Goal: Communication & Community: Ask a question

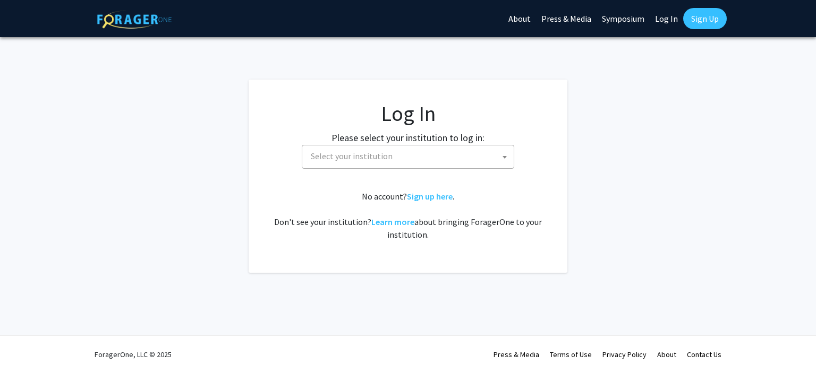
select select
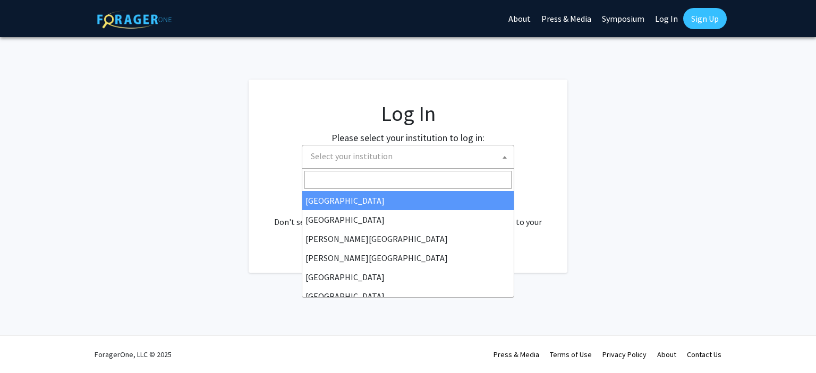
click at [440, 152] on span "Select your institution" at bounding box center [409, 156] width 207 height 22
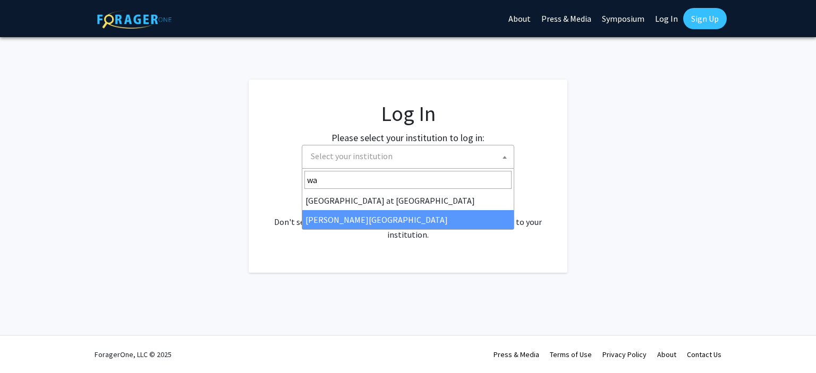
type input "wa"
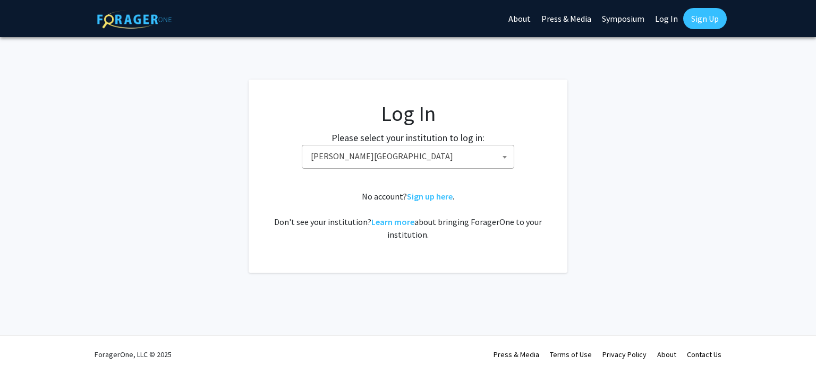
select select "21"
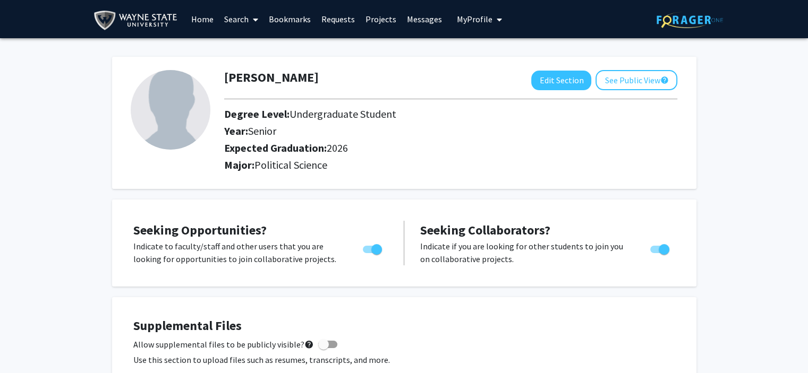
click at [253, 14] on span at bounding box center [253, 19] width 10 height 37
click at [264, 51] on span "Faculty/Staff" at bounding box center [258, 48] width 78 height 21
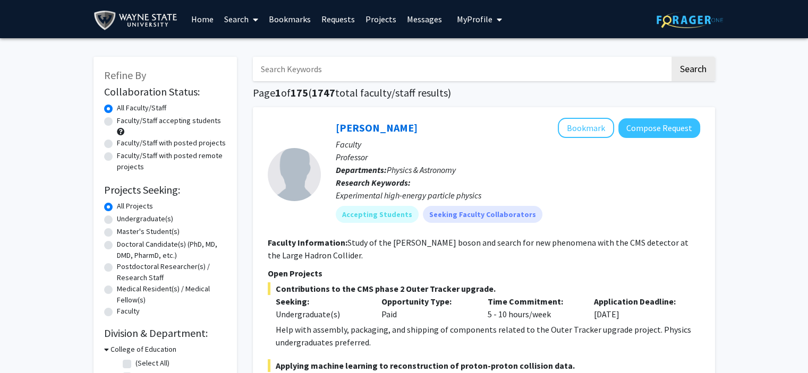
click at [329, 64] on input "Search Keywords" at bounding box center [461, 69] width 417 height 24
type input "political science"
click at [671, 57] on button "Search" at bounding box center [693, 69] width 44 height 24
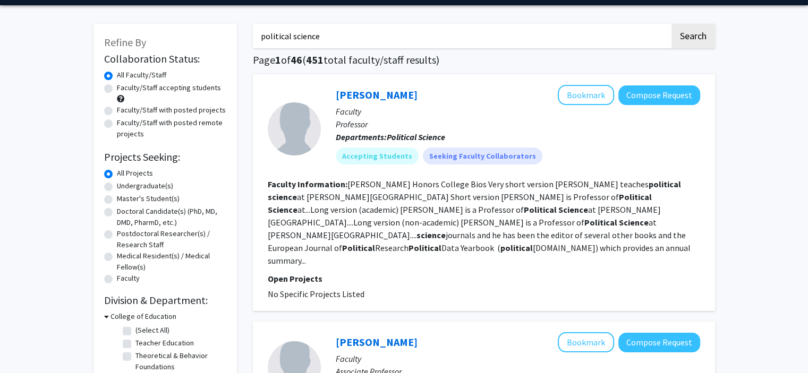
scroll to position [33, 0]
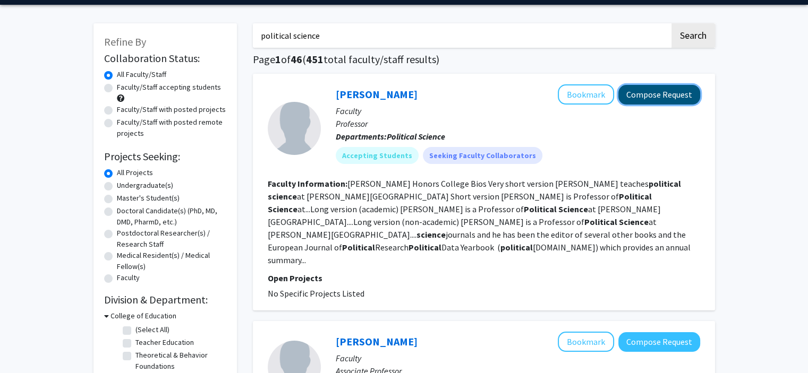
click at [653, 93] on button "Compose Request" at bounding box center [659, 95] width 82 height 20
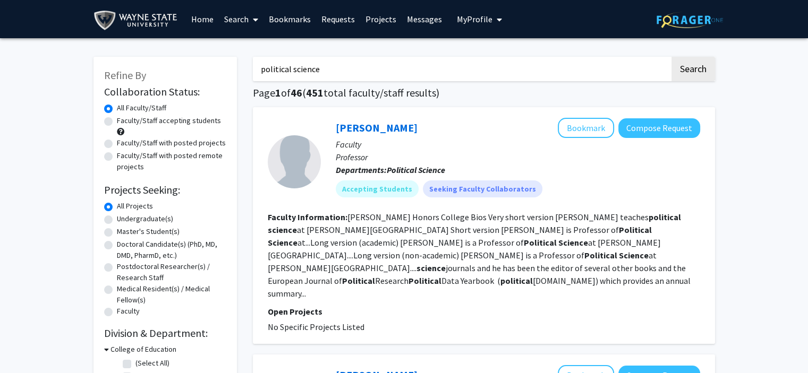
click at [493, 60] on input "political science" at bounding box center [461, 69] width 417 height 24
type input "p"
type input "international relations"
click at [671, 57] on button "Search" at bounding box center [693, 69] width 44 height 24
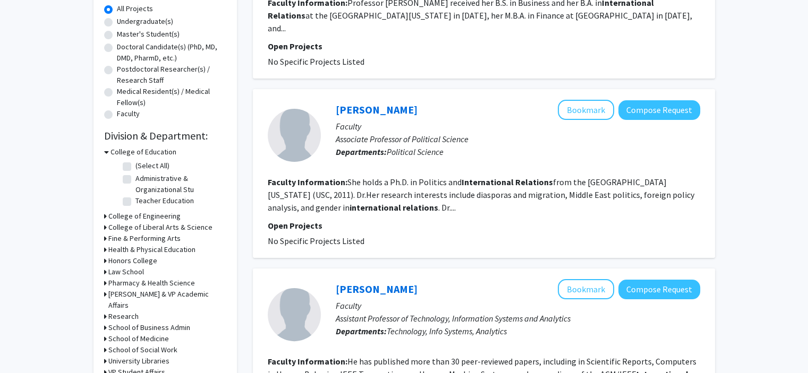
scroll to position [197, 0]
click at [650, 101] on button "Compose Request" at bounding box center [659, 111] width 82 height 20
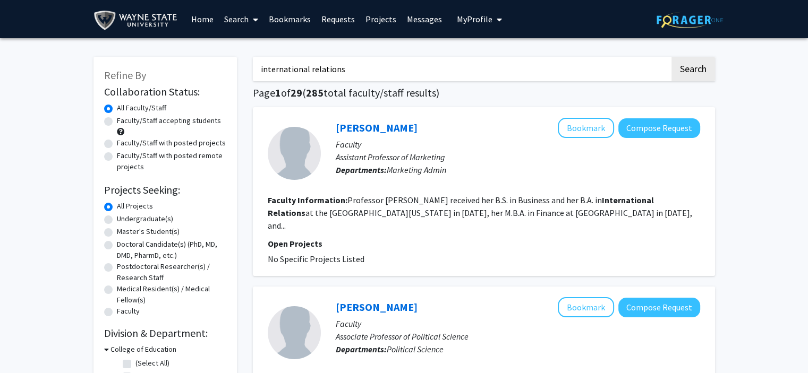
click at [158, 220] on label "Undergraduate(s)" at bounding box center [145, 218] width 56 height 11
click at [124, 220] on input "Undergraduate(s)" at bounding box center [120, 216] width 7 height 7
radio input "true"
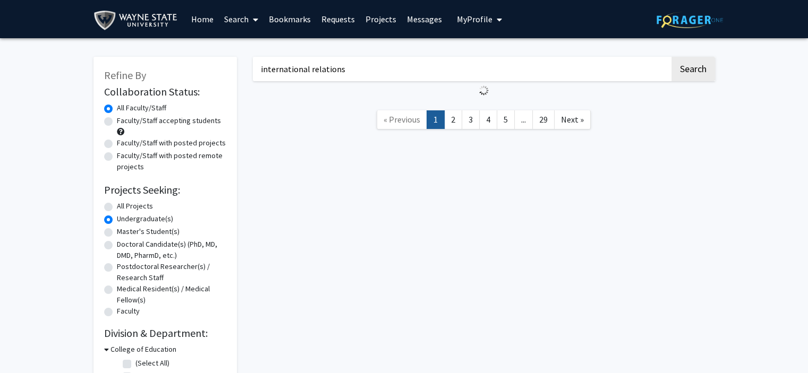
click at [117, 155] on label "Faculty/Staff with posted remote projects" at bounding box center [171, 161] width 109 height 22
click at [117, 155] on input "Faculty/Staff with posted remote projects" at bounding box center [120, 153] width 7 height 7
radio input "true"
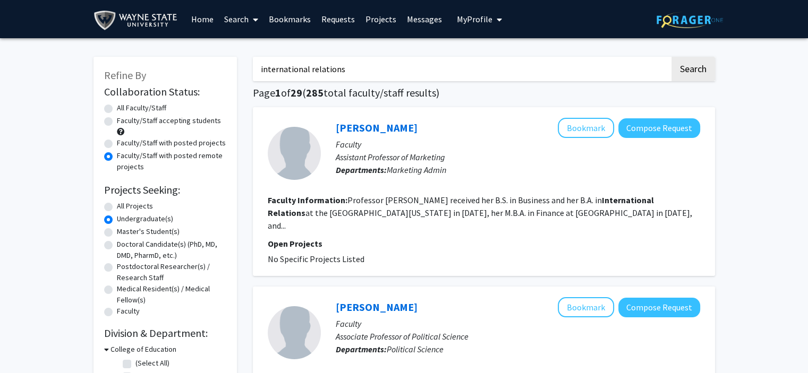
click at [551, 63] on input "international relations" at bounding box center [461, 69] width 417 height 24
type input "i"
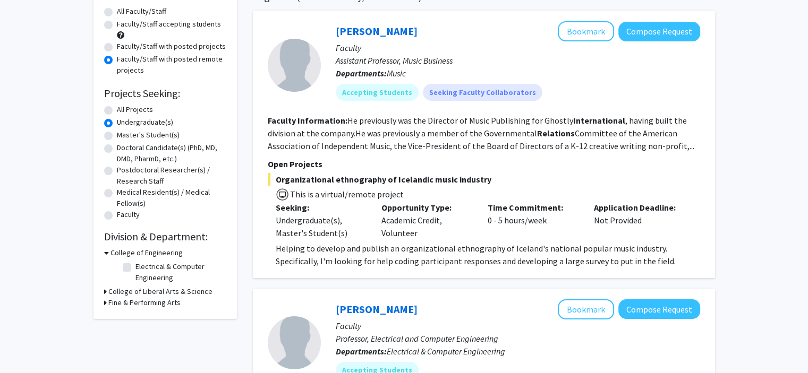
scroll to position [152, 0]
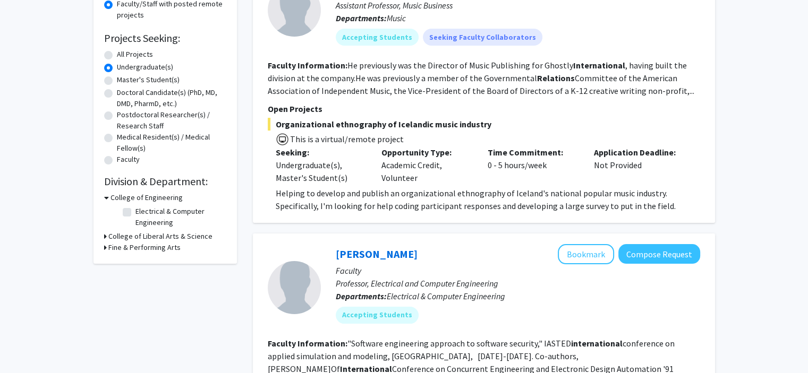
click at [134, 234] on h3 "College of Liberal Arts & Science" at bounding box center [160, 236] width 104 height 11
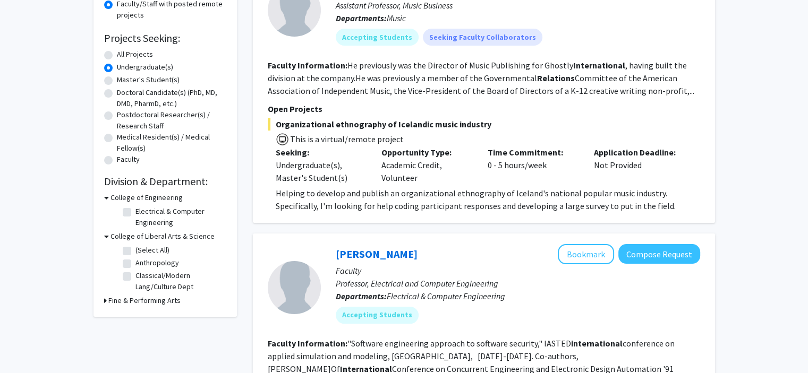
click at [135, 251] on label "(Select All)" at bounding box center [152, 250] width 34 height 11
click at [135, 251] on input "(Select All)" at bounding box center [138, 248] width 7 height 7
checkbox input "true"
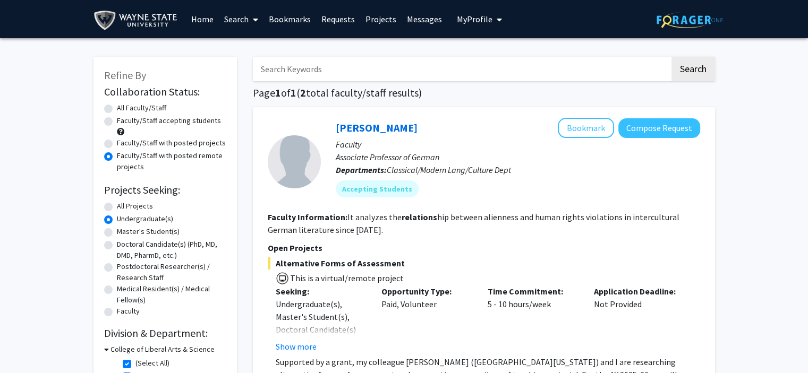
click at [430, 70] on input "Search Keywords" at bounding box center [461, 69] width 417 height 24
type input "political scieencee"
click at [671, 57] on button "Search" at bounding box center [693, 69] width 44 height 24
radio input "true"
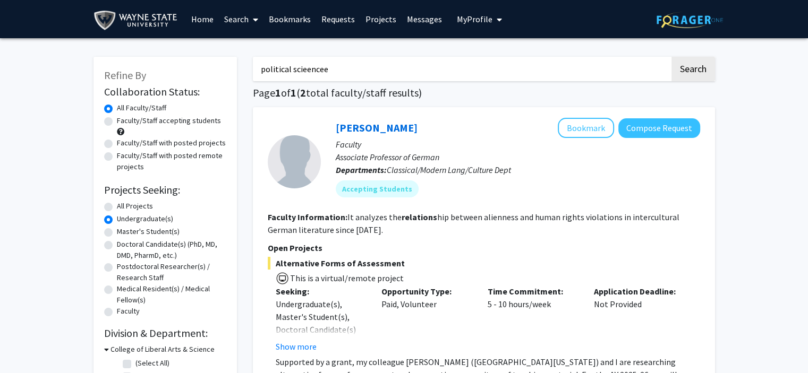
checkbox input "false"
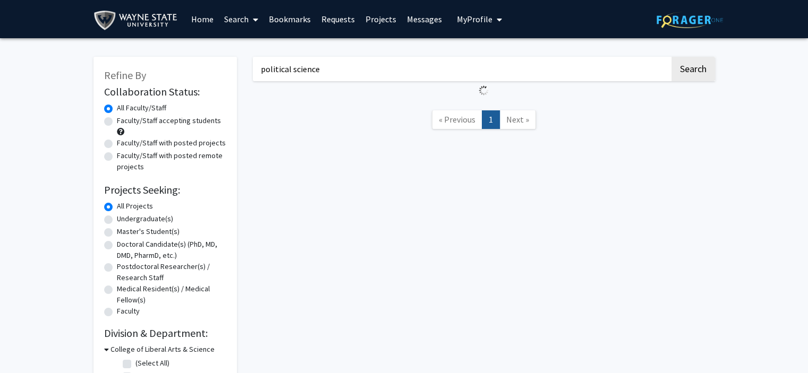
type input "political science"
click at [671, 57] on button "Search" at bounding box center [693, 69] width 44 height 24
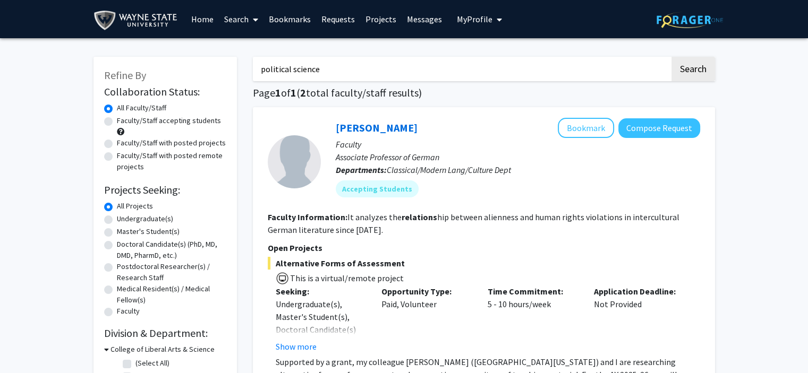
click at [671, 57] on button "Search" at bounding box center [693, 69] width 44 height 24
click at [690, 64] on button "Search" at bounding box center [693, 69] width 44 height 24
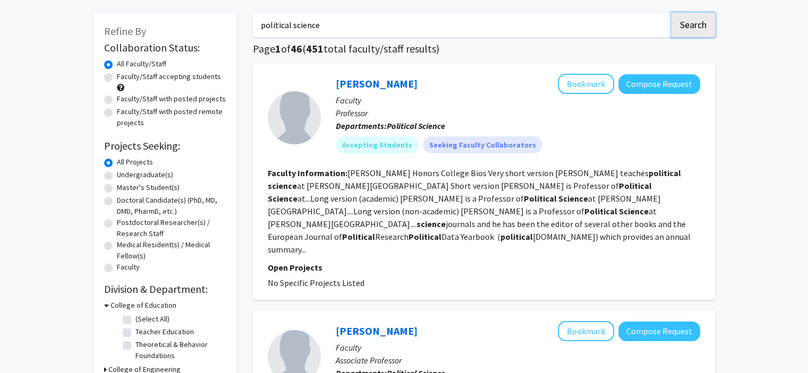
scroll to position [45, 0]
click at [637, 85] on button "Compose Request" at bounding box center [659, 84] width 82 height 20
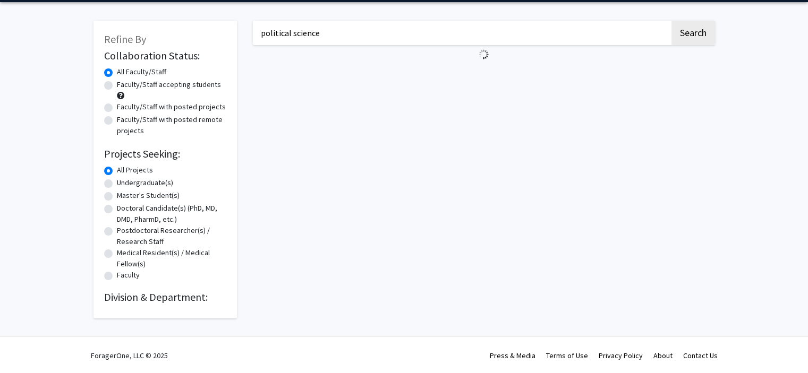
scroll to position [37, 0]
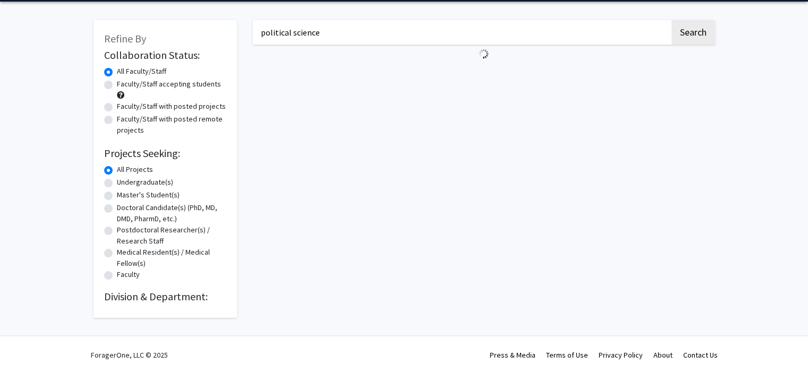
click at [117, 183] on label "Undergraduate(s)" at bounding box center [145, 182] width 56 height 11
click at [117, 183] on input "Undergraduate(s)" at bounding box center [120, 180] width 7 height 7
radio input "true"
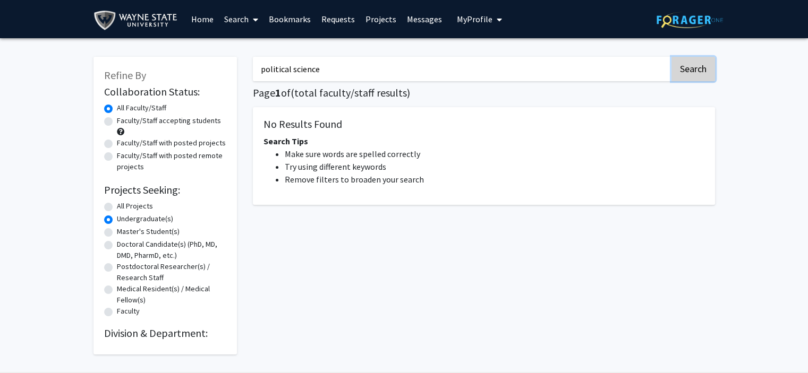
click at [697, 64] on button "Search" at bounding box center [693, 69] width 44 height 24
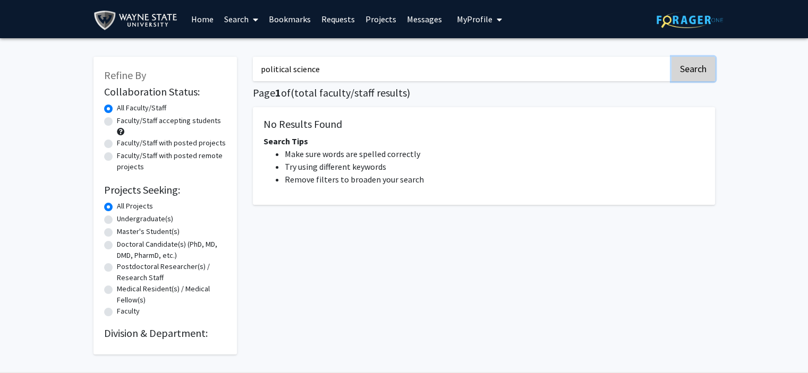
click at [697, 64] on button "Search" at bounding box center [693, 69] width 44 height 24
click at [416, 67] on input "political science" at bounding box center [461, 69] width 417 height 24
click at [671, 57] on button "Search" at bounding box center [693, 69] width 44 height 24
radio input "false"
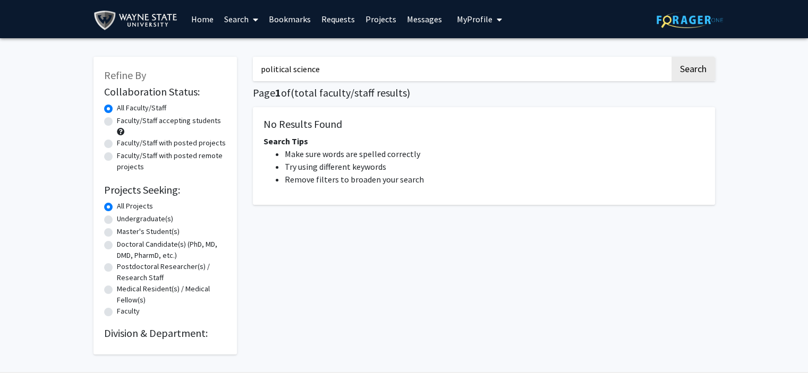
radio input "true"
type input "political scieencee"
radio input "false"
radio input "true"
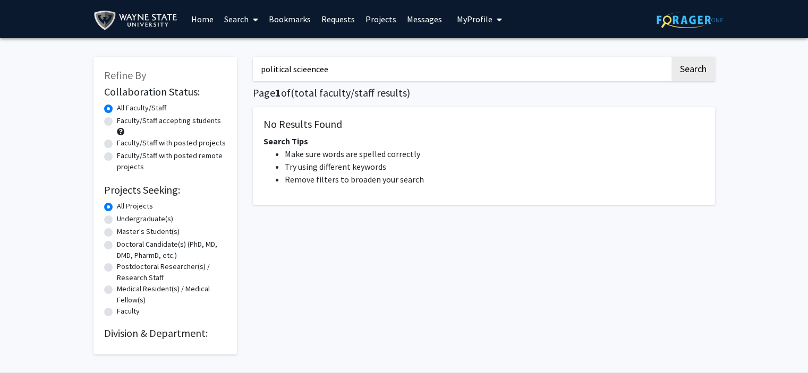
radio input "false"
radio input "true"
type input "international relations"
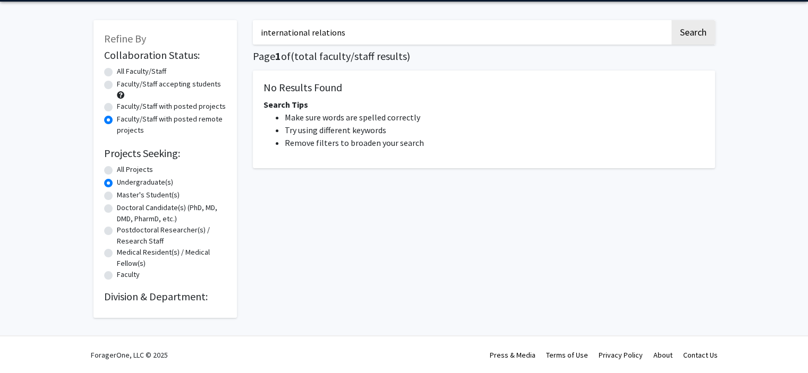
radio input "true"
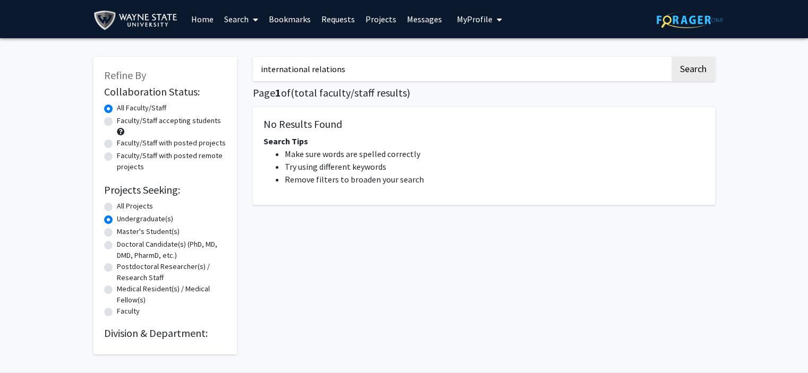
radio input "true"
type input "political science"
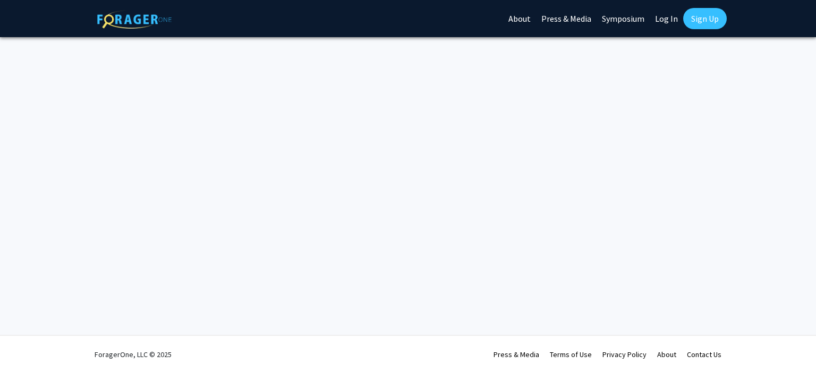
click at [669, 16] on link "Log In" at bounding box center [665, 18] width 33 height 37
click at [663, 19] on link "Log In" at bounding box center [665, 18] width 33 height 37
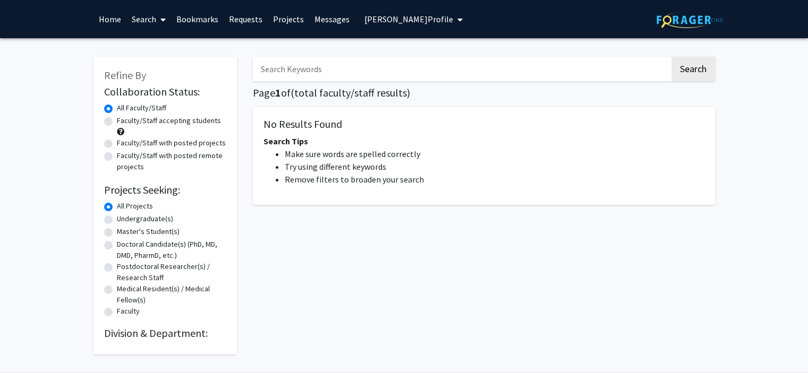
click at [114, 16] on link "Home" at bounding box center [109, 19] width 33 height 37
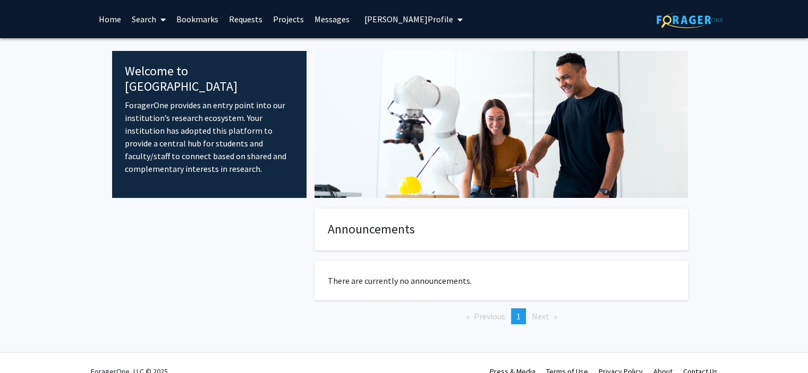
click at [415, 16] on span "Ayesha Abbasi's Profile" at bounding box center [408, 19] width 89 height 11
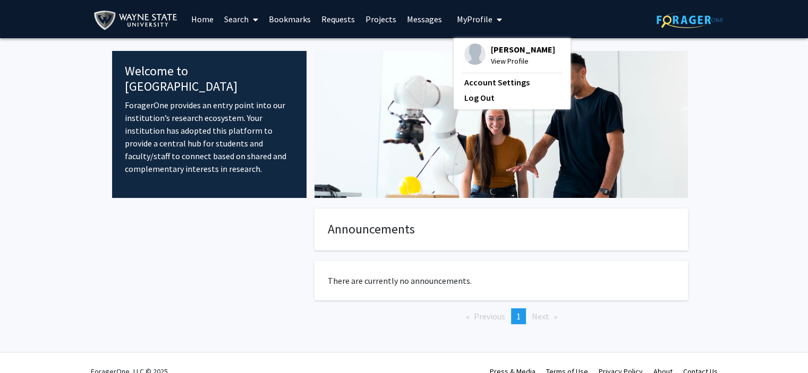
click at [255, 13] on span at bounding box center [253, 19] width 10 height 37
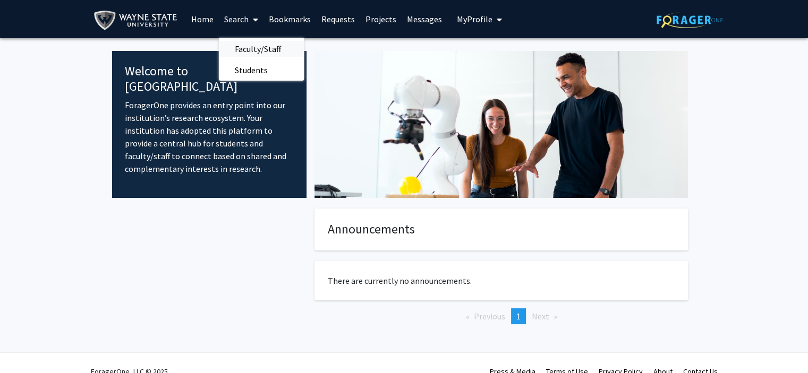
click at [267, 53] on span "Faculty/Staff" at bounding box center [258, 48] width 78 height 21
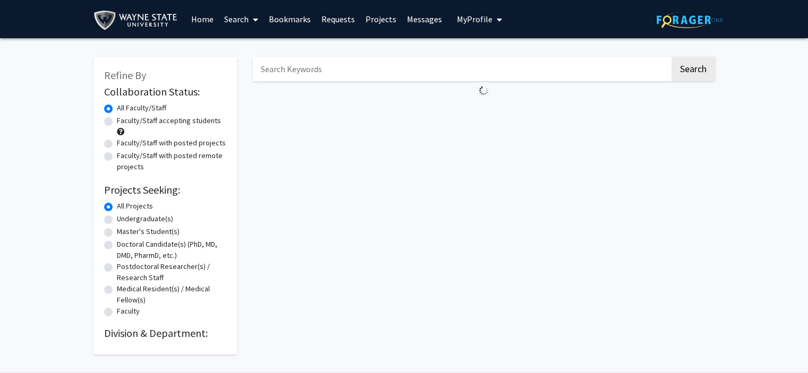
click at [321, 70] on input "Search Keywords" at bounding box center [461, 69] width 417 height 24
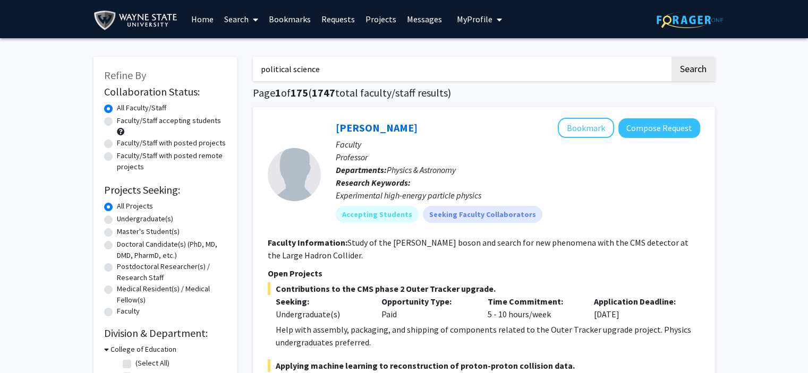
type input "political science"
click at [671, 57] on button "Search" at bounding box center [693, 69] width 44 height 24
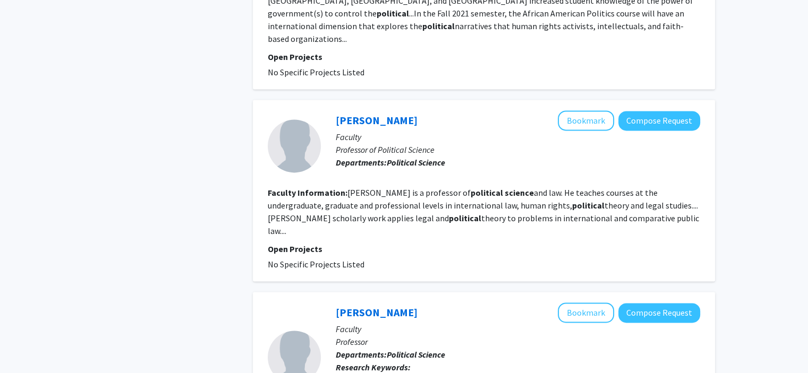
scroll to position [1514, 0]
click at [674, 112] on button "Compose Request" at bounding box center [659, 122] width 82 height 20
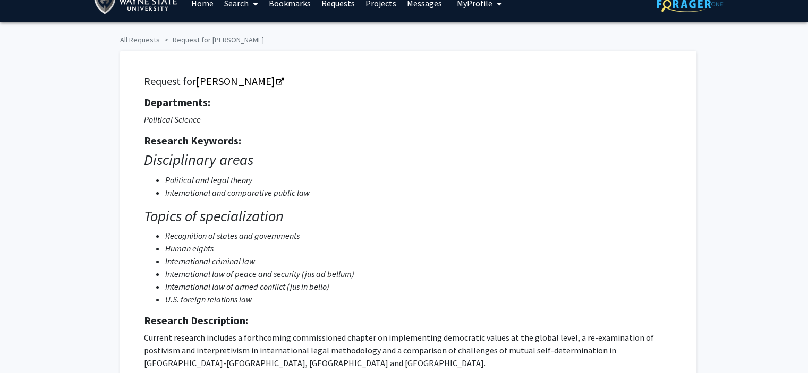
scroll to position [15, 0]
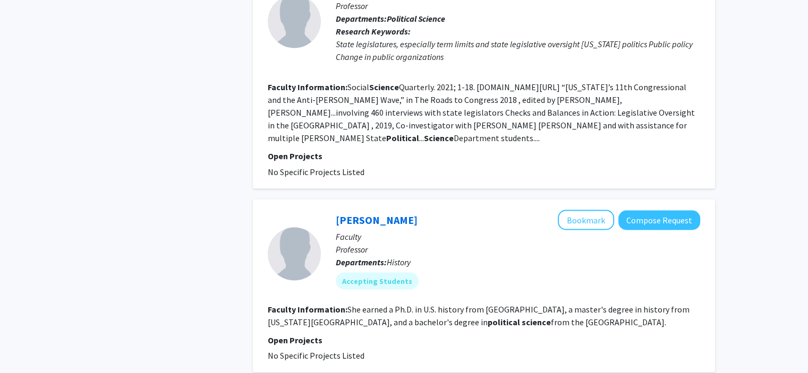
scroll to position [1850, 0]
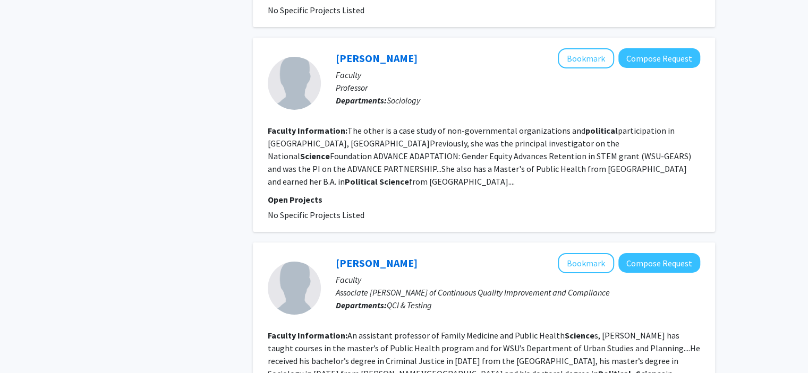
scroll to position [2056, 0]
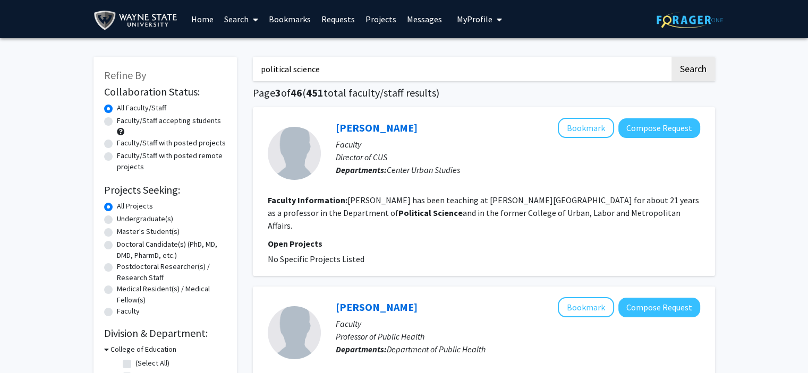
click at [289, 16] on link "Bookmarks" at bounding box center [289, 19] width 53 height 37
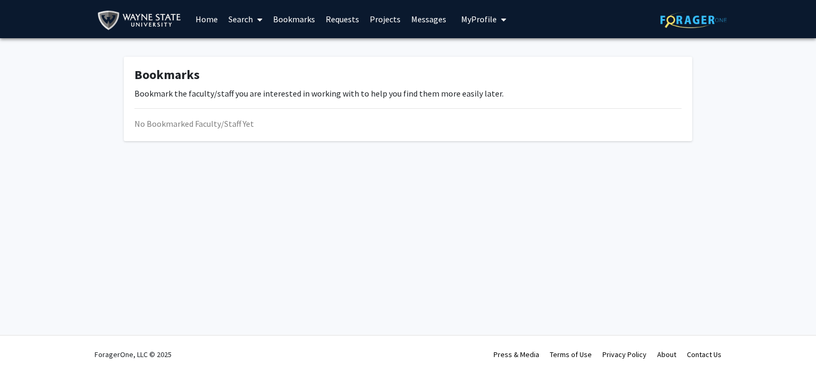
click at [256, 21] on span at bounding box center [258, 19] width 10 height 37
click at [195, 13] on link "Home" at bounding box center [206, 19] width 33 height 37
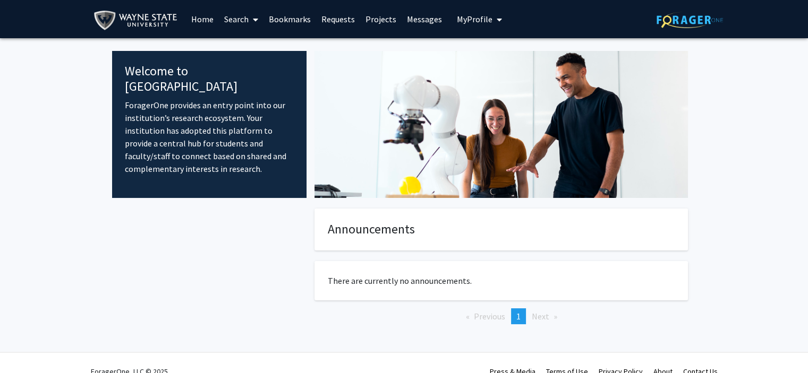
click at [238, 19] on link "Search" at bounding box center [241, 19] width 45 height 37
click at [246, 42] on span "Faculty/Staff" at bounding box center [258, 48] width 78 height 21
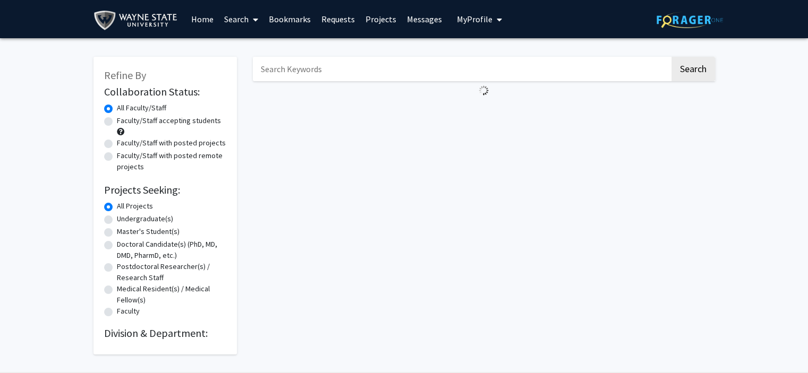
click at [398, 71] on input "Search Keywords" at bounding box center [461, 69] width 417 height 24
click at [671, 57] on button "Search" at bounding box center [693, 69] width 44 height 24
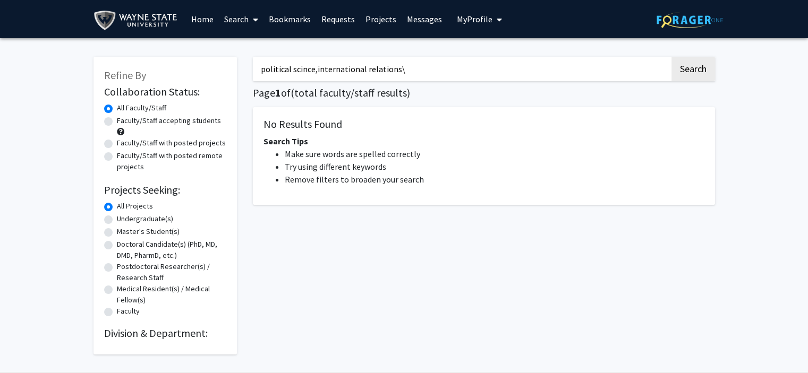
click at [671, 57] on button "Search" at bounding box center [693, 69] width 44 height 24
click at [696, 71] on button "Search" at bounding box center [693, 69] width 44 height 24
click at [408, 69] on input "political scince,international relations" at bounding box center [461, 69] width 417 height 24
type input "political science"
click at [671, 57] on button "Search" at bounding box center [693, 69] width 44 height 24
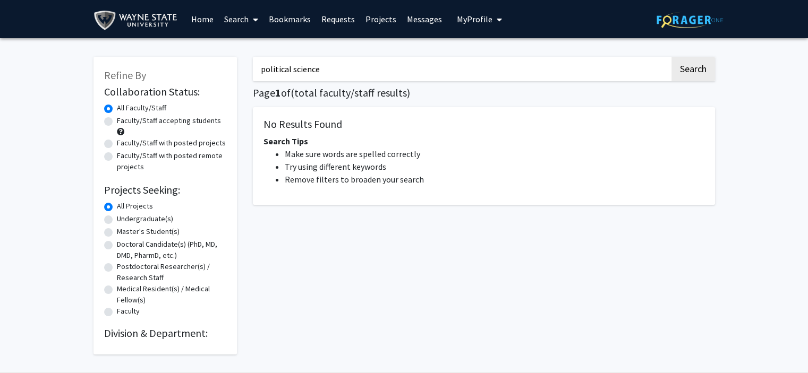
click at [671, 57] on button "Search" at bounding box center [693, 69] width 44 height 24
click at [680, 65] on button "Search" at bounding box center [693, 69] width 44 height 24
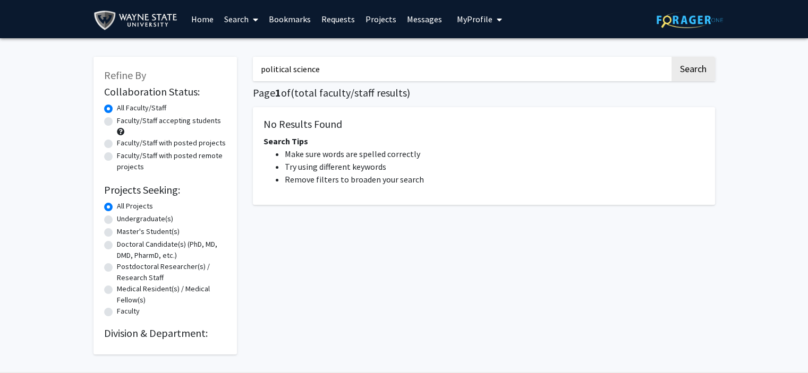
click at [395, 72] on input "political science" at bounding box center [461, 69] width 417 height 24
type input "p"
click at [671, 57] on button "Search" at bounding box center [693, 69] width 44 height 24
click at [708, 72] on button "Search" at bounding box center [693, 69] width 44 height 24
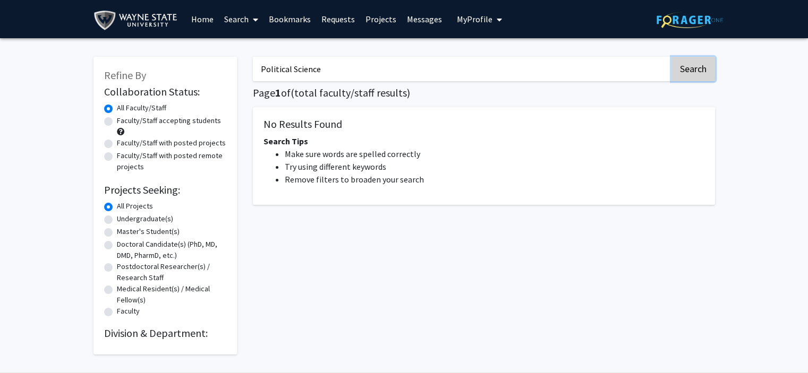
click at [708, 72] on button "Search" at bounding box center [693, 69] width 44 height 24
type input "political scince,international relations"
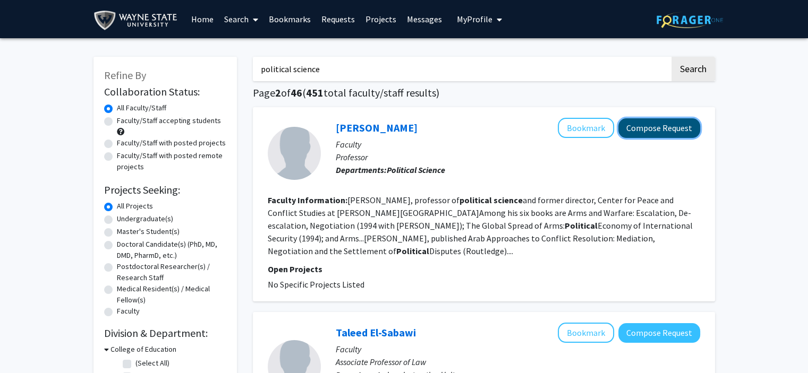
click at [689, 130] on button "Compose Request" at bounding box center [659, 128] width 82 height 20
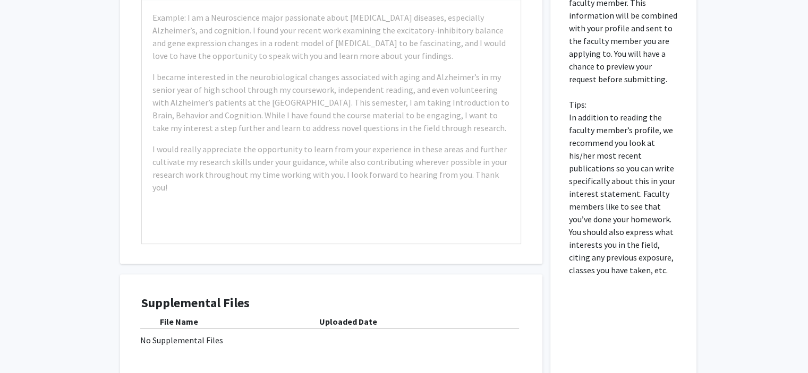
scroll to position [388, 0]
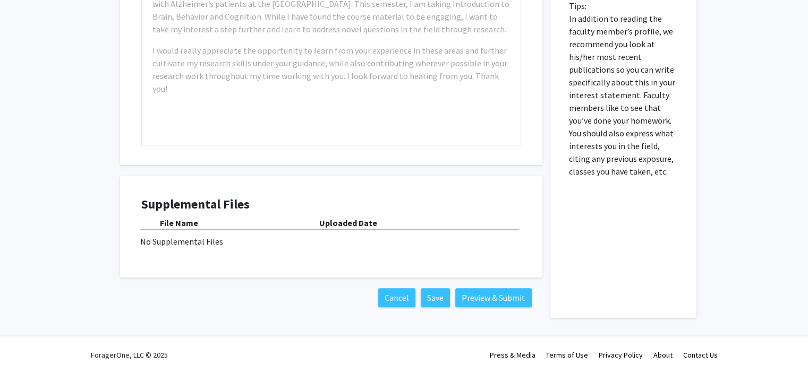
drag, startPoint x: 570, startPoint y: 159, endPoint x: 653, endPoint y: 190, distance: 88.4
click at [653, 190] on div "Please fill out why you are specifically interested in doing research with this…" at bounding box center [623, 83] width 130 height 469
copy p
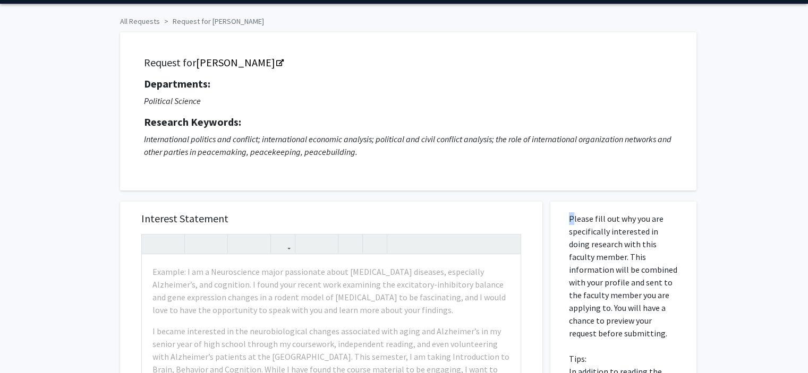
scroll to position [0, 0]
